Goal: Information Seeking & Learning: Check status

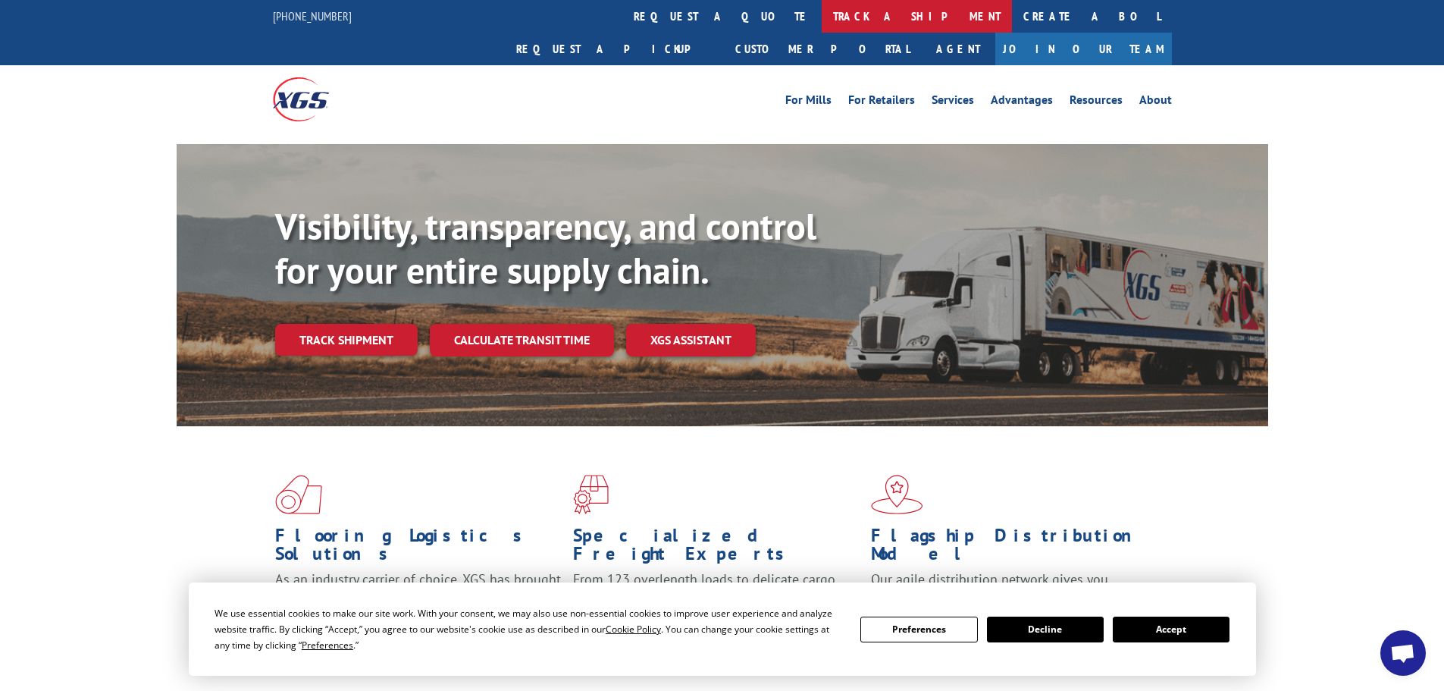
click at [822, 14] on link "track a shipment" at bounding box center [917, 16] width 190 height 33
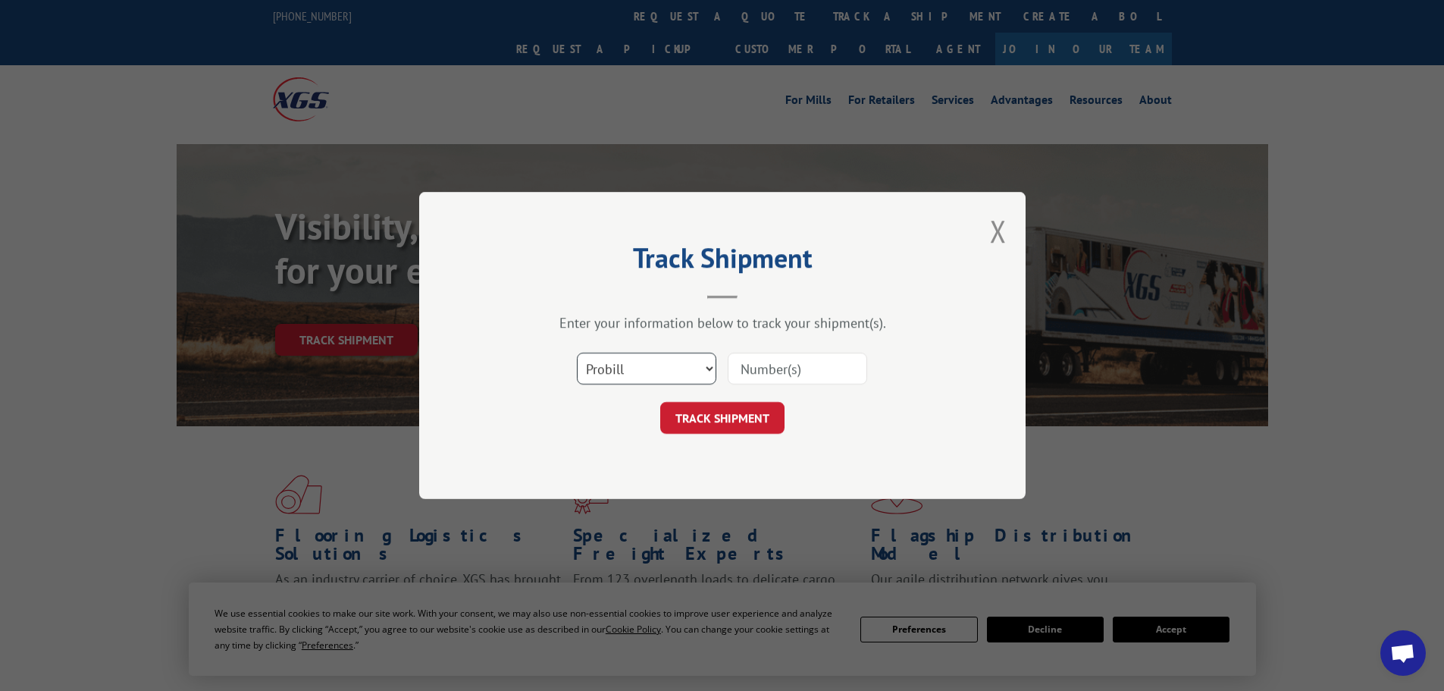
click at [630, 370] on select "Select category... Probill BOL PO" at bounding box center [646, 369] width 139 height 32
select select "bol"
click at [577, 353] on select "Select category... Probill BOL PO" at bounding box center [646, 369] width 139 height 32
click at [748, 375] on input at bounding box center [797, 369] width 139 height 32
paste input "6011141"
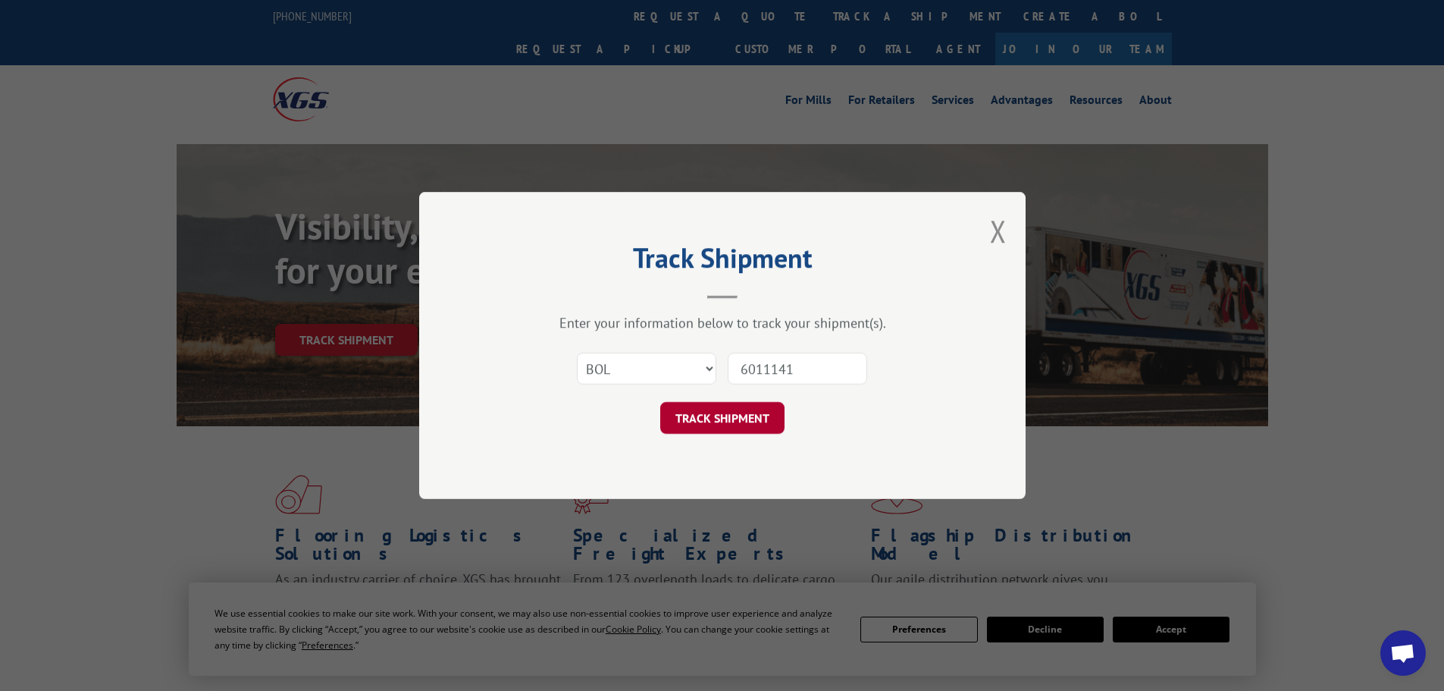
type input "6011141"
click at [751, 420] on button "TRACK SHIPMENT" at bounding box center [722, 418] width 124 height 32
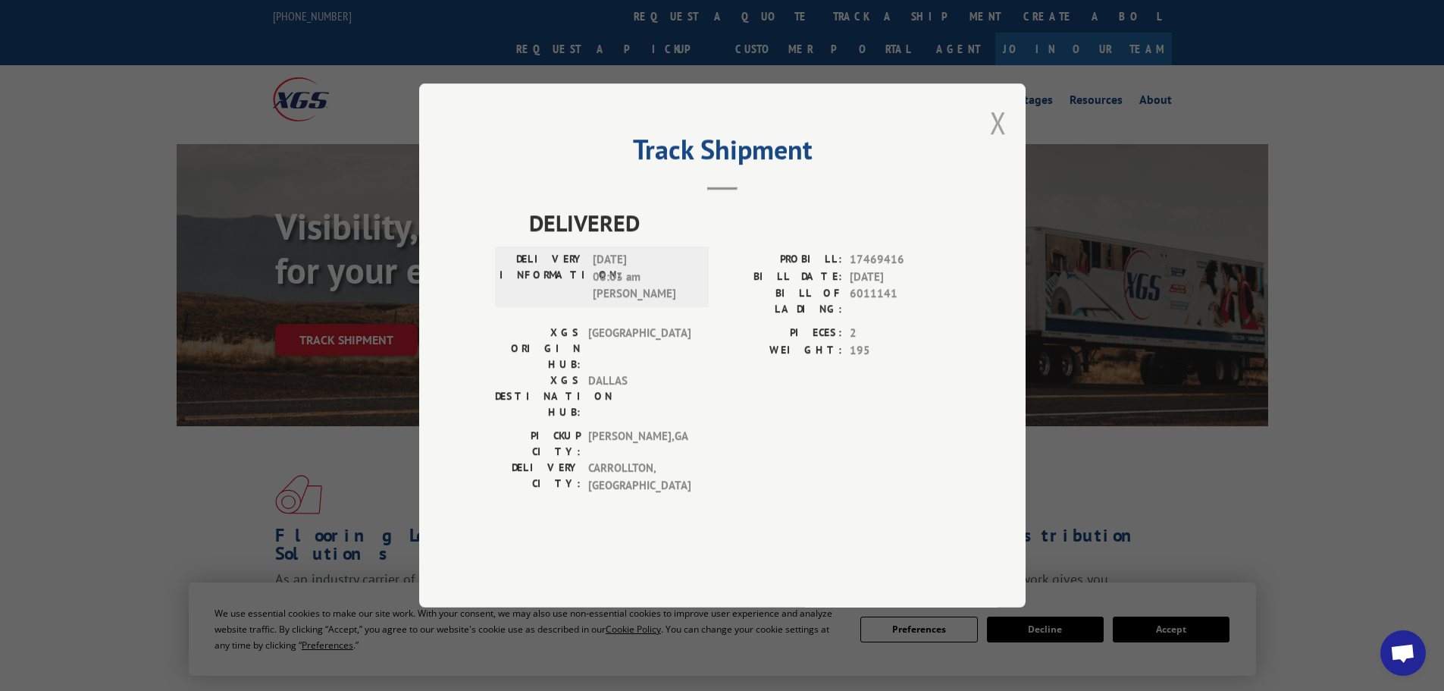
click at [990, 143] on button "Close modal" at bounding box center [998, 122] width 17 height 40
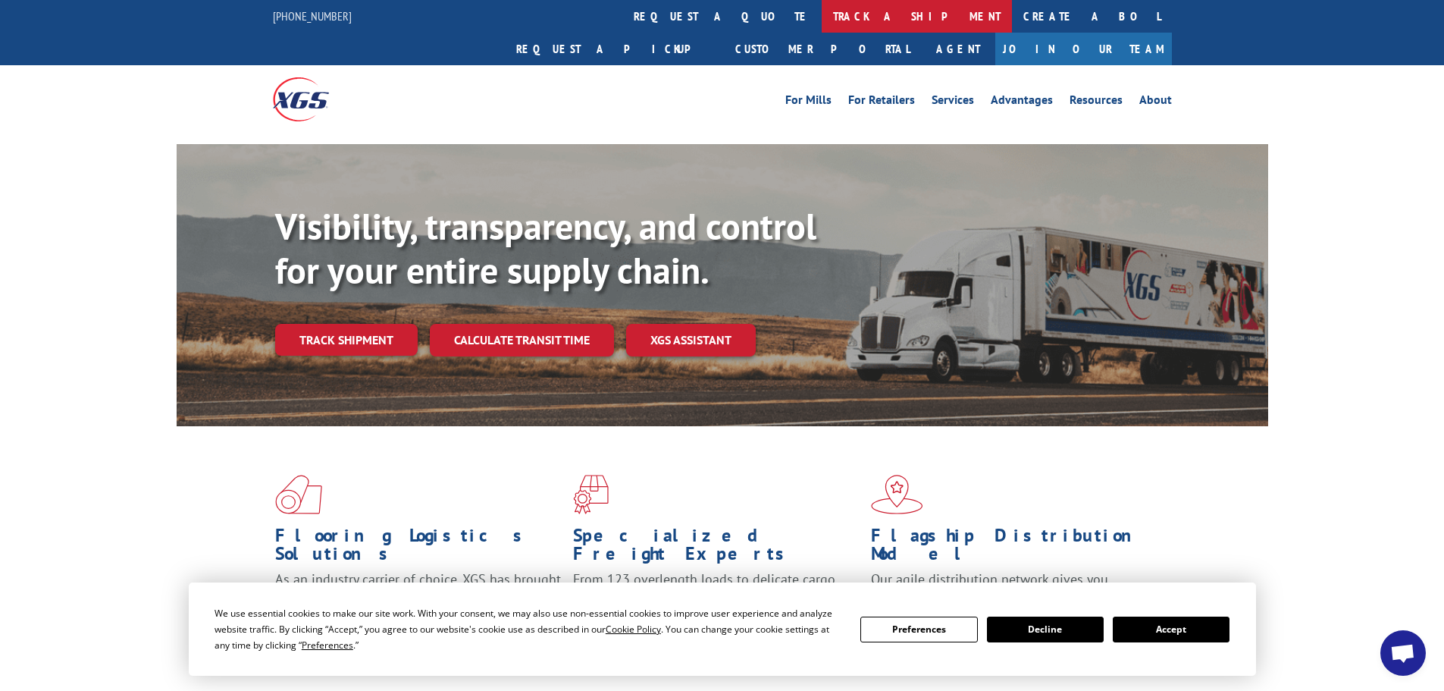
click at [822, 13] on link "track a shipment" at bounding box center [917, 16] width 190 height 33
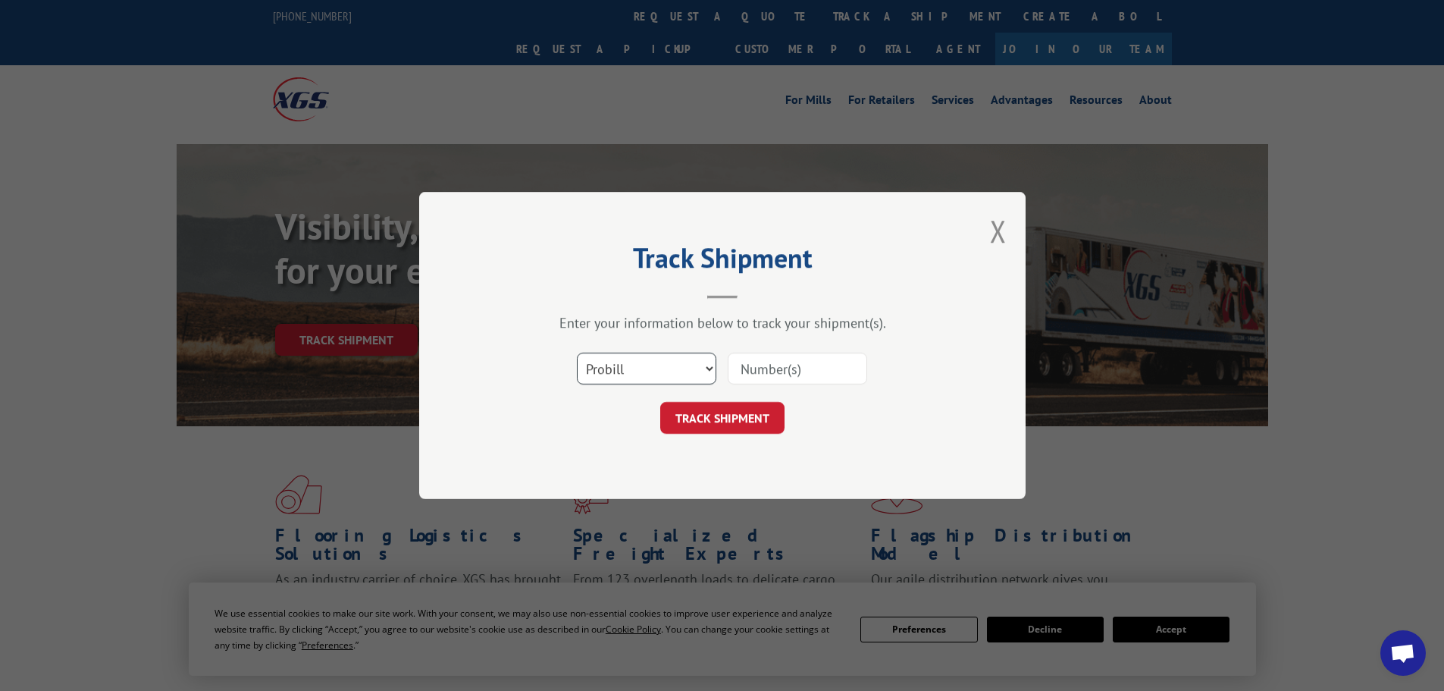
click at [698, 362] on select "Select category... Probill BOL PO" at bounding box center [646, 369] width 139 height 32
select select "bol"
click at [577, 353] on select "Select category... Probill BOL PO" at bounding box center [646, 369] width 139 height 32
click at [769, 368] on input at bounding box center [797, 369] width 139 height 32
paste input "6009847"
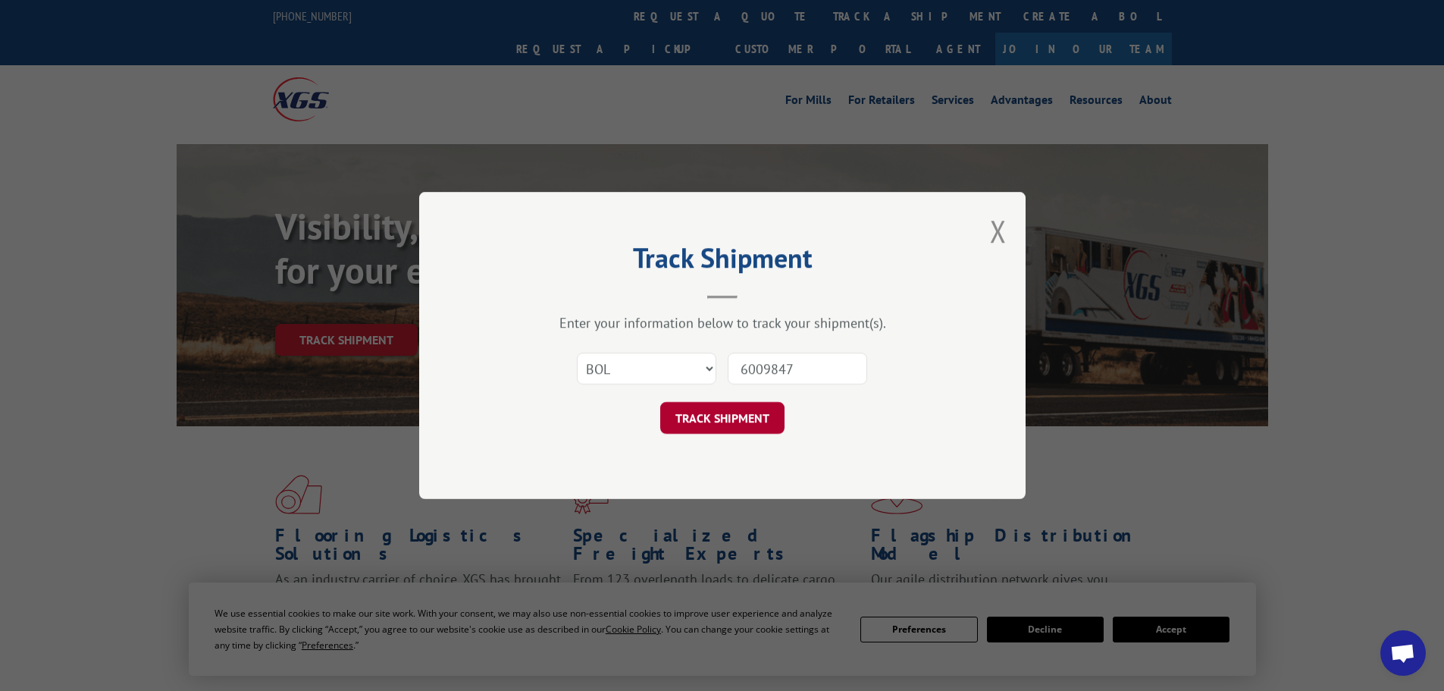
type input "6009847"
click at [748, 420] on button "TRACK SHIPMENT" at bounding box center [722, 418] width 124 height 32
